Goal: Navigation & Orientation: Find specific page/section

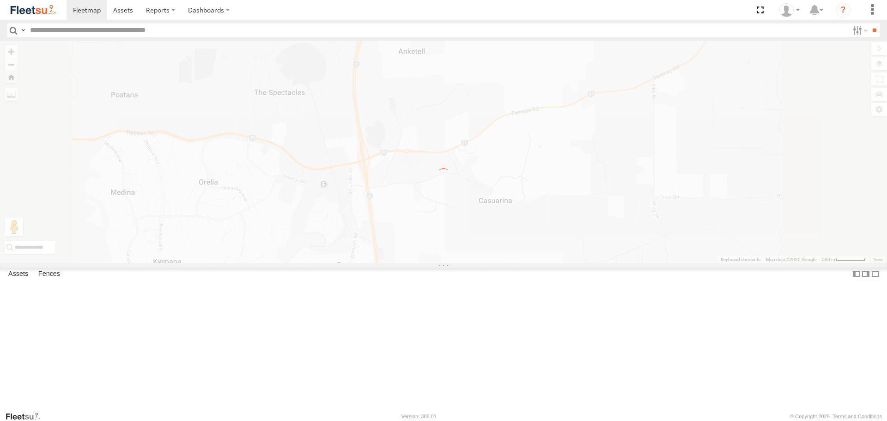
click at [56, 13] on img at bounding box center [33, 10] width 48 height 12
